Goal: Information Seeking & Learning: Learn about a topic

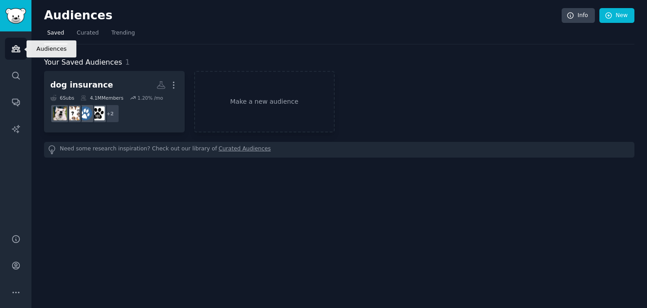
click at [18, 47] on icon "Sidebar" at bounding box center [16, 49] width 8 height 6
click at [89, 34] on span "Curated" at bounding box center [88, 33] width 22 height 8
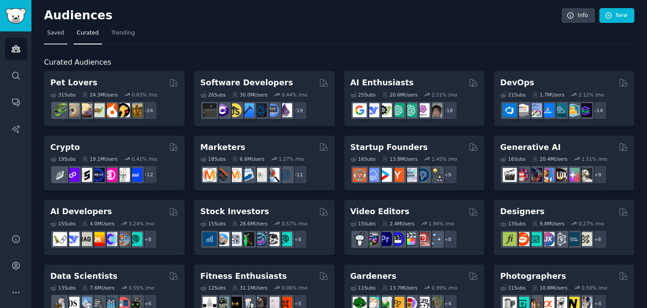
click at [61, 35] on span "Saved" at bounding box center [55, 33] width 17 height 8
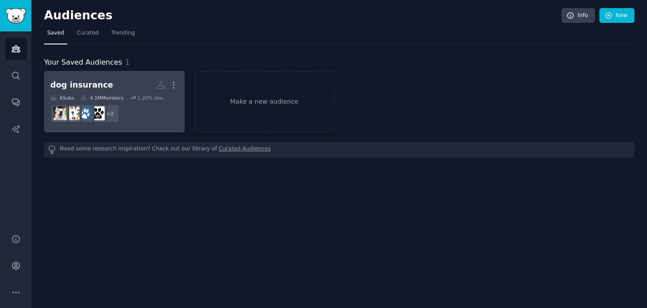
click at [98, 84] on div "dog insurance" at bounding box center [81, 85] width 63 height 11
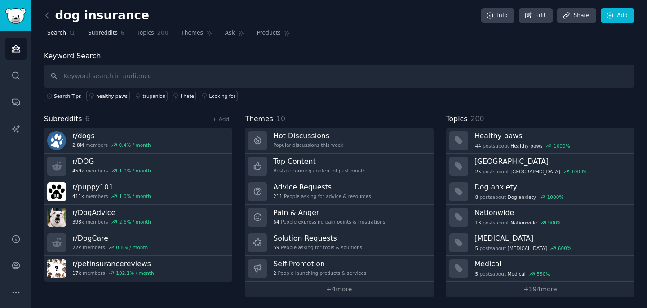
click at [101, 35] on span "Subreddits" at bounding box center [103, 33] width 30 height 8
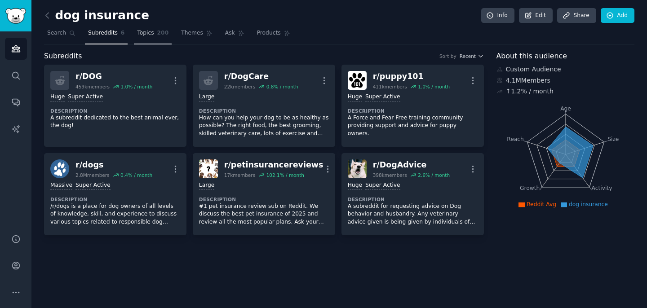
click at [140, 33] on span "Topics" at bounding box center [145, 33] width 17 height 8
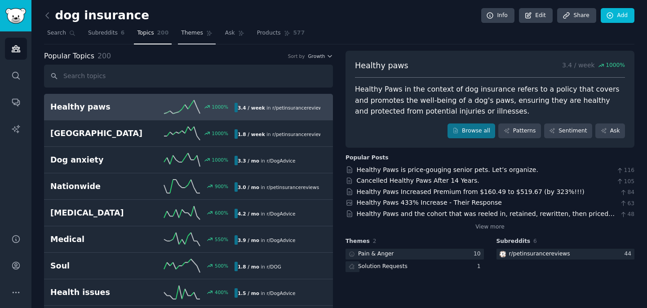
click at [191, 35] on span "Themes" at bounding box center [192, 33] width 22 height 8
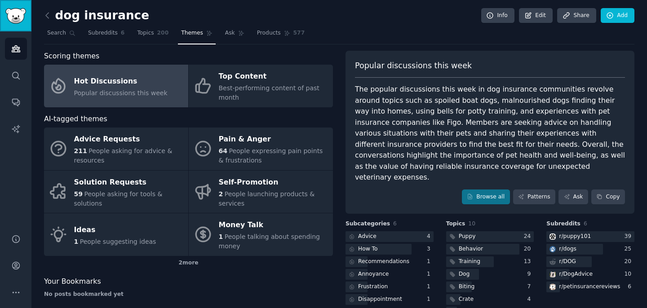
click at [18, 20] on img "Sidebar" at bounding box center [15, 16] width 21 height 16
